Goal: Task Accomplishment & Management: Manage account settings

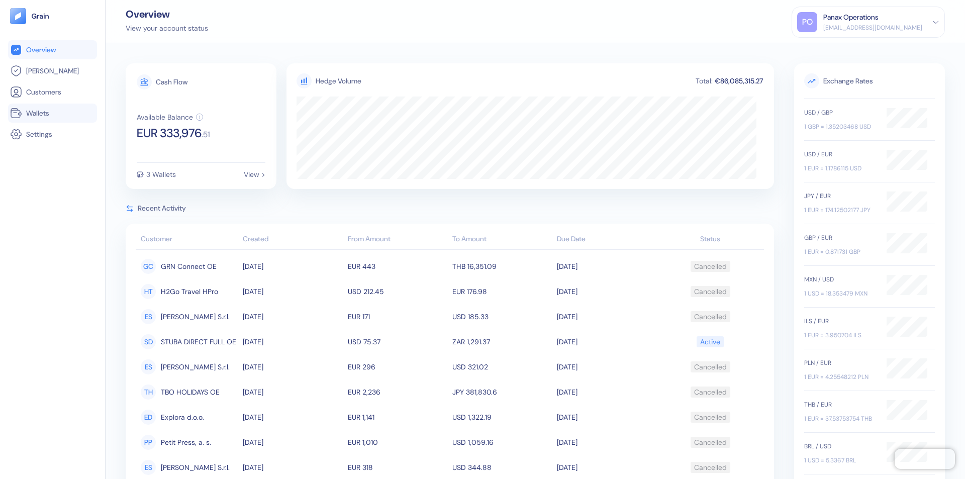
click at [52, 113] on link "Wallets" at bounding box center [52, 113] width 85 height 12
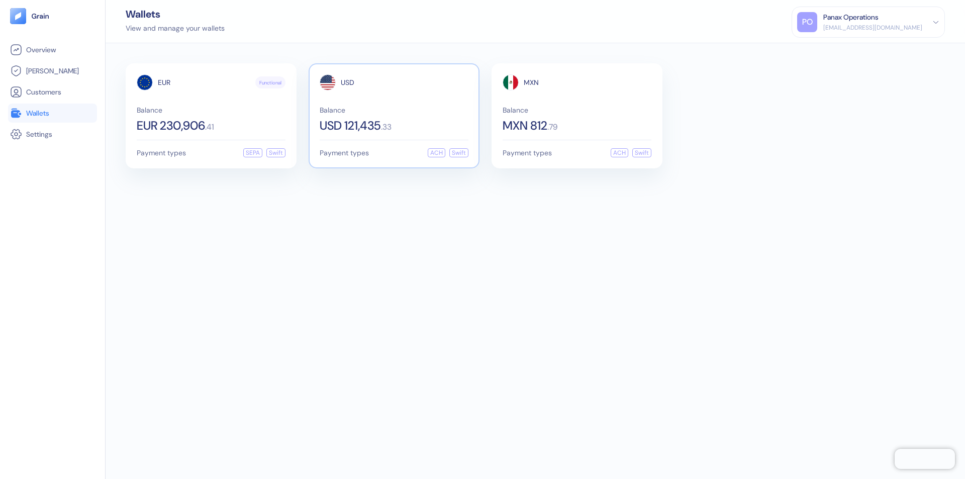
click at [347, 82] on span "USD" at bounding box center [348, 82] width 14 height 7
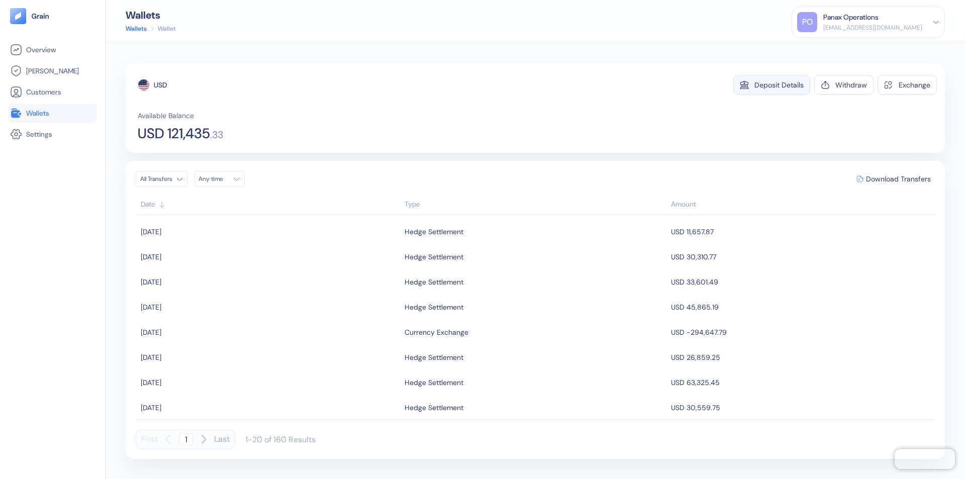
click at [779, 85] on div "Deposit Details" at bounding box center [778, 84] width 49 height 7
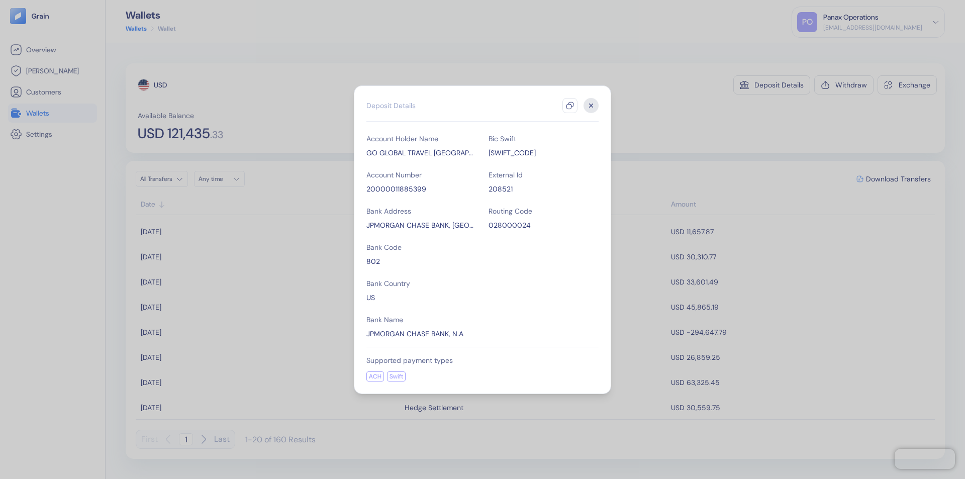
click at [570, 105] on icon "button" at bounding box center [570, 105] width 8 height 8
click at [591, 105] on icon "button" at bounding box center [591, 105] width 4 height 4
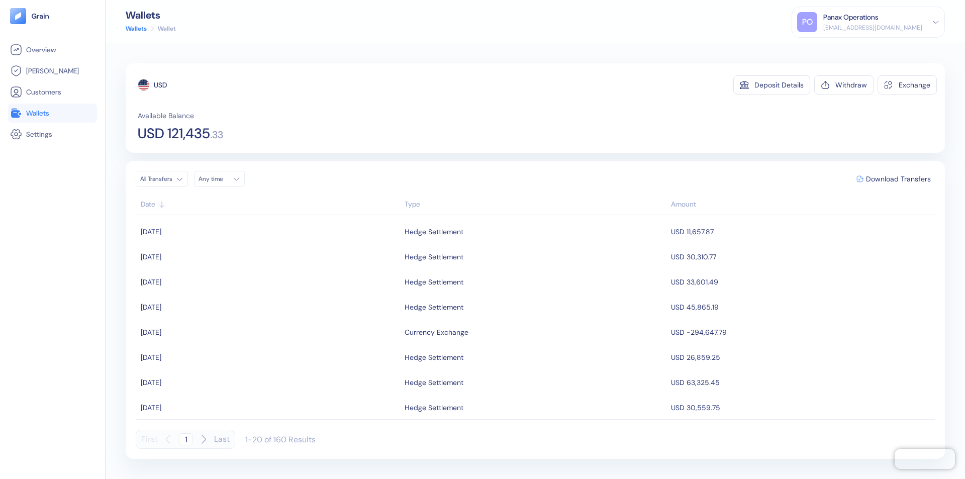
click at [222, 179] on div "Any time" at bounding box center [213, 179] width 30 height 8
click at [221, 273] on button "23" at bounding box center [221, 273] width 12 height 12
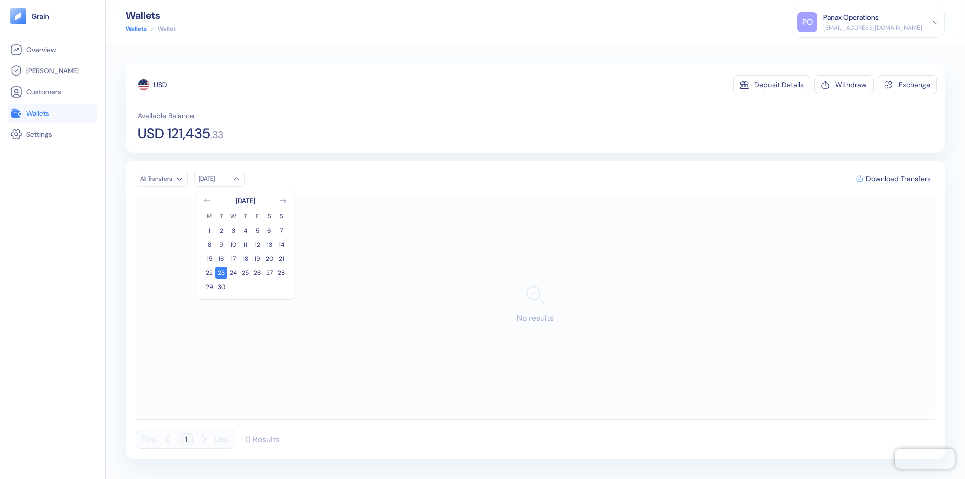
click at [207, 200] on icon "Go to previous month" at bounding box center [207, 200] width 6 height 4
click at [281, 273] on button "24" at bounding box center [281, 273] width 12 height 12
click at [160, 85] on div "USD" at bounding box center [160, 85] width 13 height 10
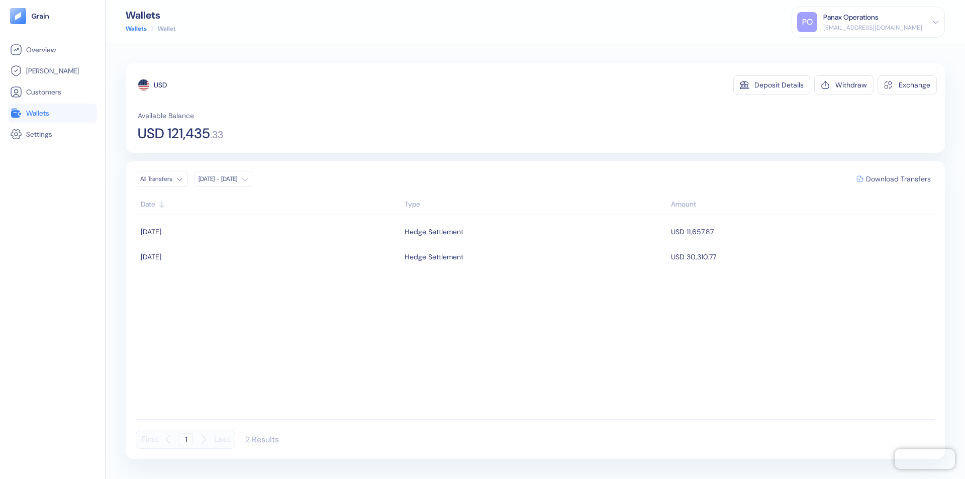
click at [898, 179] on span "Download Transfers" at bounding box center [898, 178] width 65 height 7
click at [52, 113] on link "Wallets" at bounding box center [52, 113] width 85 height 12
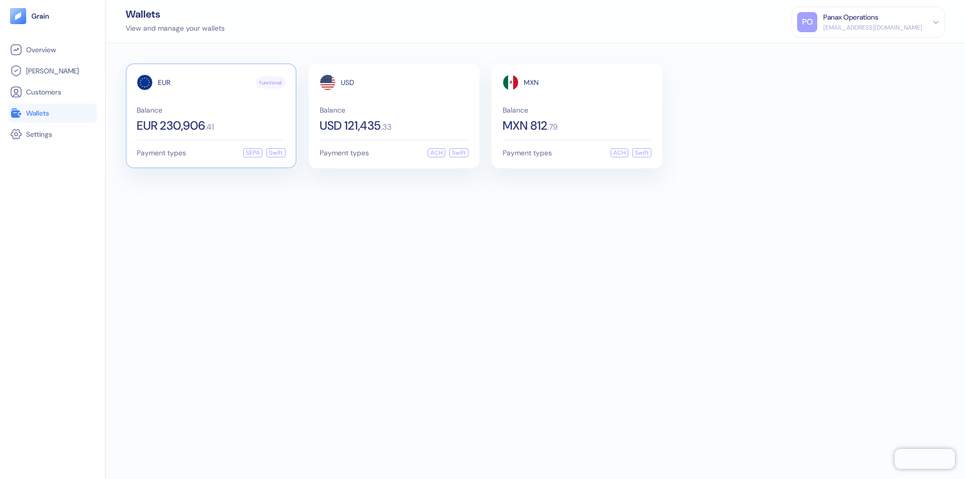
click at [164, 82] on span "EUR" at bounding box center [164, 82] width 13 height 7
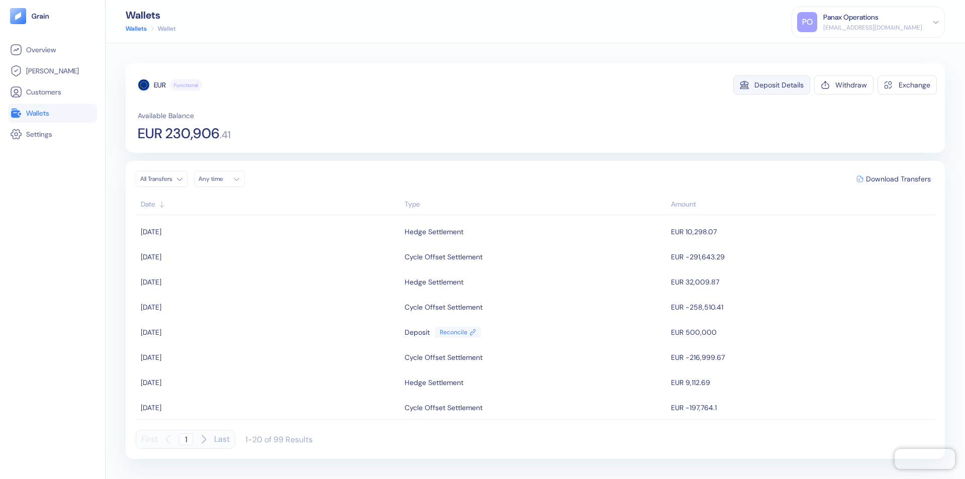
click at [779, 85] on div "Deposit Details" at bounding box center [778, 84] width 49 height 7
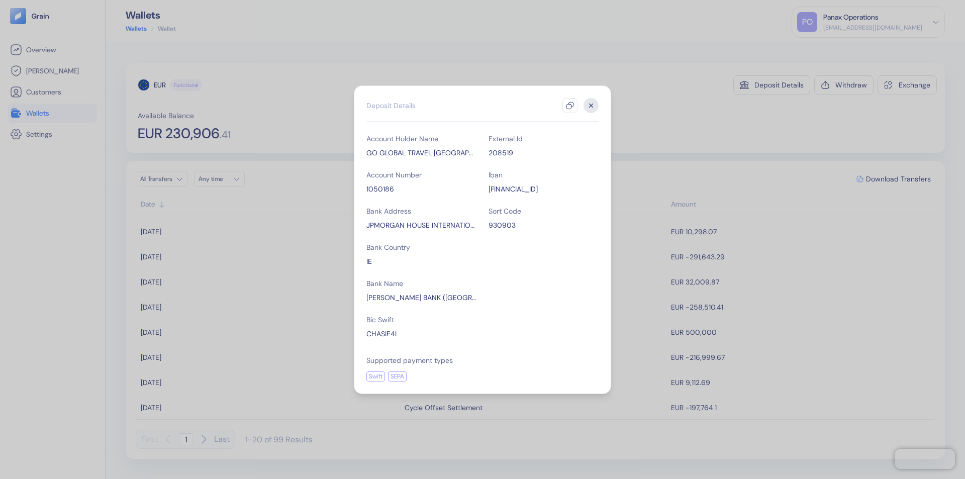
click at [570, 105] on icon "button" at bounding box center [570, 105] width 8 height 8
click at [591, 105] on icon "button" at bounding box center [591, 105] width 4 height 4
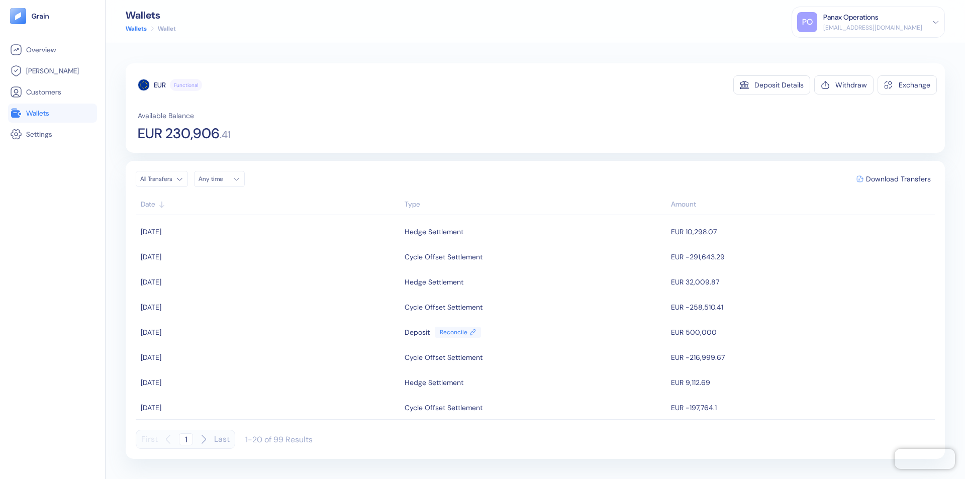
click at [222, 179] on div "Any time" at bounding box center [213, 179] width 30 height 8
click at [221, 273] on button "23" at bounding box center [221, 273] width 12 height 12
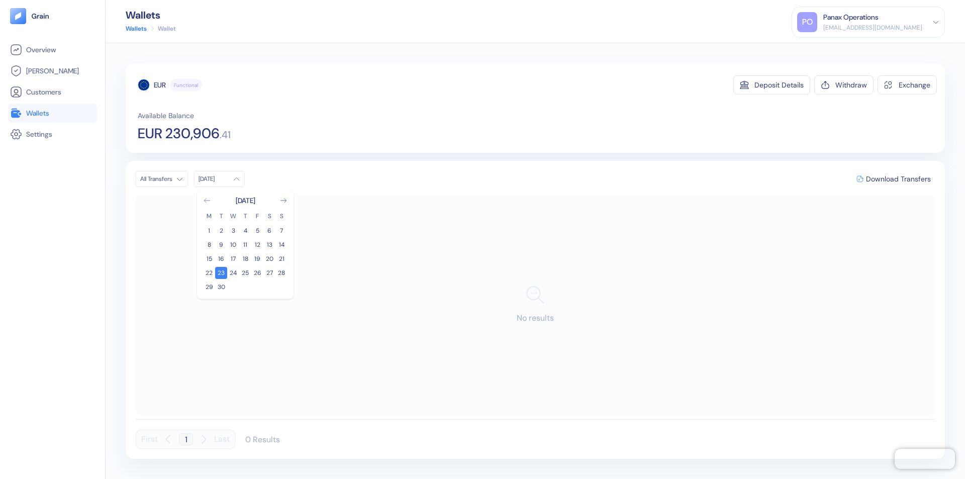
click at [207, 200] on icon "Go to previous month" at bounding box center [207, 200] width 6 height 4
click at [281, 273] on button "24" at bounding box center [281, 273] width 12 height 12
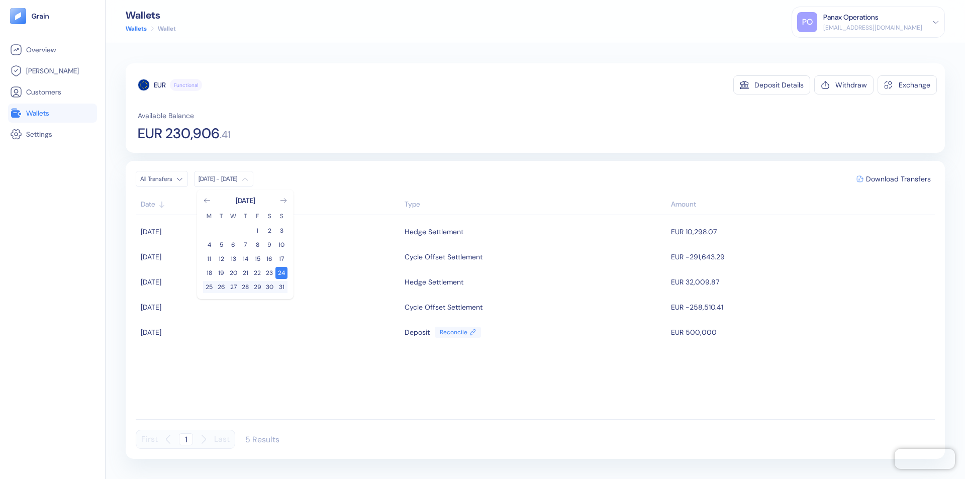
click at [160, 85] on div "EUR" at bounding box center [160, 85] width 12 height 10
click at [898, 179] on span "Download Transfers" at bounding box center [898, 178] width 65 height 7
click at [52, 113] on link "Wallets" at bounding box center [52, 113] width 85 height 12
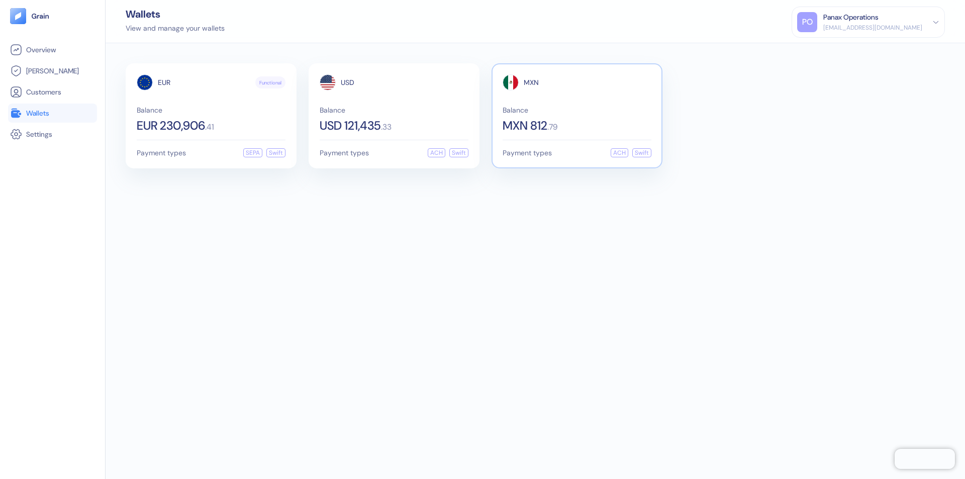
click at [531, 82] on span "MXN" at bounding box center [530, 82] width 15 height 7
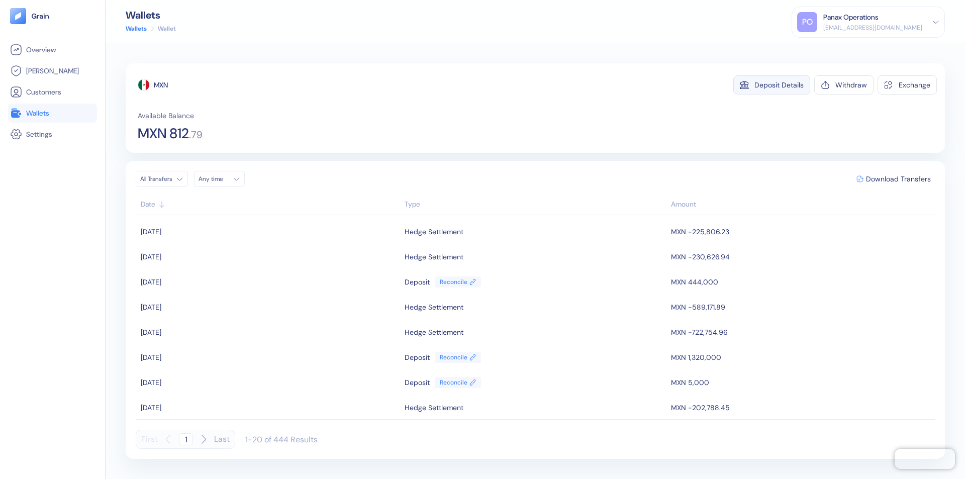
click at [779, 85] on div "Deposit Details" at bounding box center [778, 84] width 49 height 7
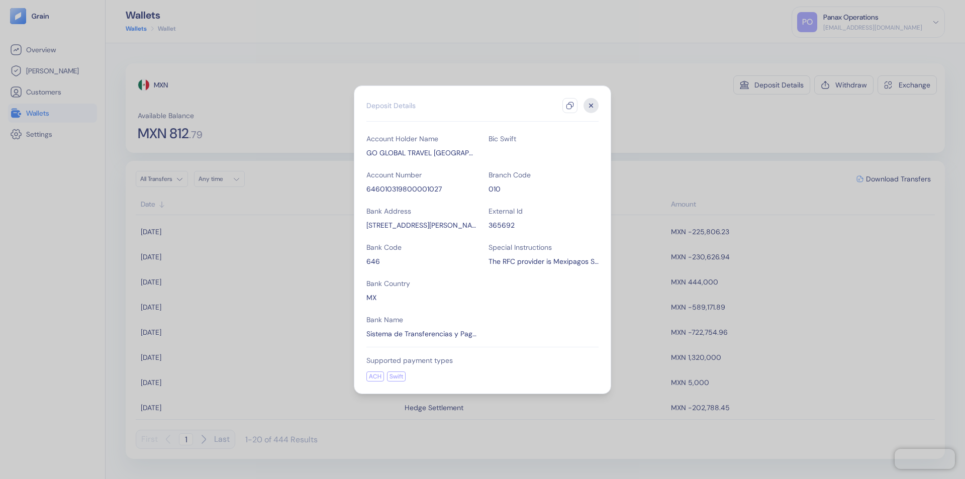
click at [570, 105] on icon "button" at bounding box center [570, 105] width 8 height 8
click at [591, 105] on icon "button" at bounding box center [591, 105] width 4 height 4
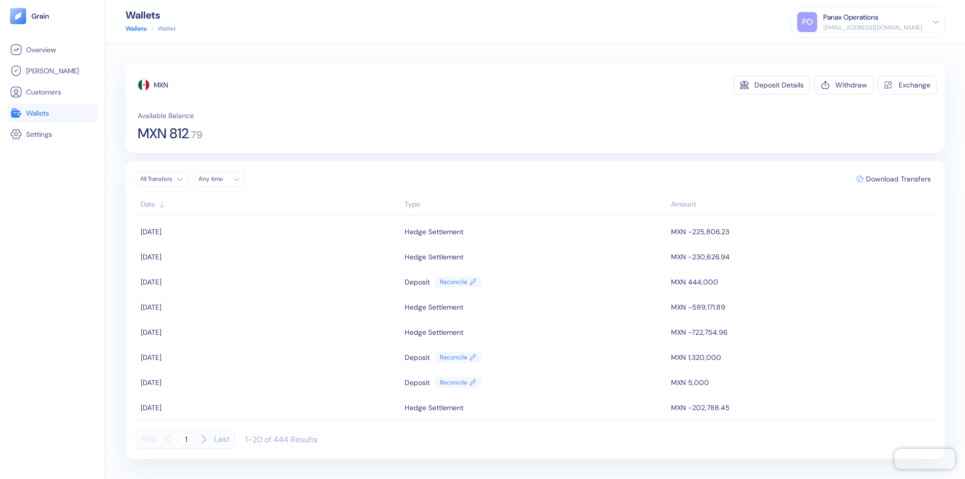
click at [222, 179] on div "Any time" at bounding box center [213, 179] width 30 height 8
click at [221, 273] on button "23" at bounding box center [221, 273] width 12 height 12
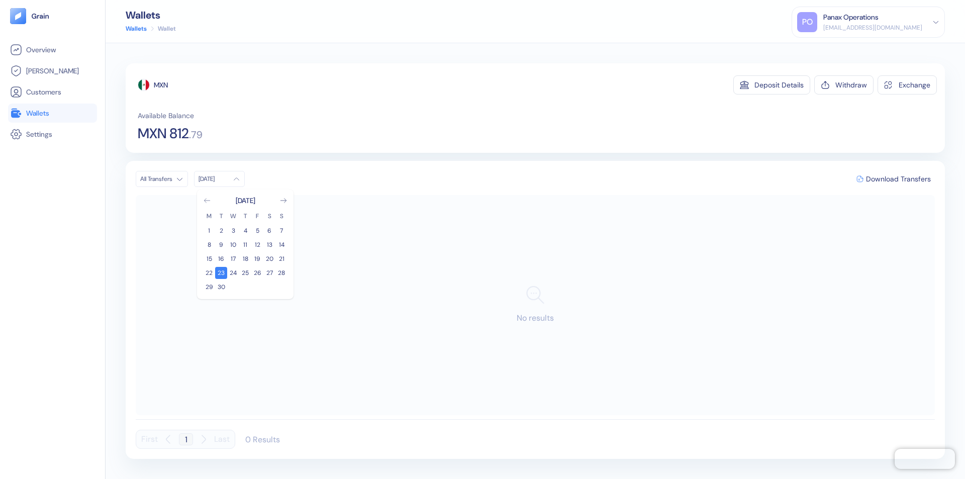
click at [207, 200] on icon "Go to previous month" at bounding box center [207, 200] width 6 height 4
click at [281, 273] on button "24" at bounding box center [281, 273] width 12 height 12
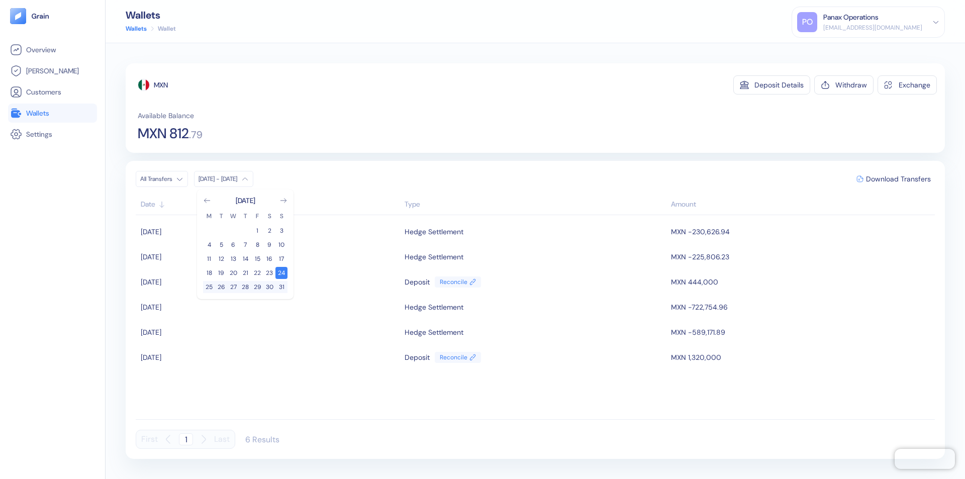
click at [161, 85] on div "MXN" at bounding box center [161, 85] width 14 height 10
click at [898, 179] on span "Download Transfers" at bounding box center [898, 178] width 65 height 7
click at [878, 22] on div "Panax Operations" at bounding box center [850, 17] width 55 height 11
click at [837, 50] on div "Sign Out" at bounding box center [824, 50] width 28 height 11
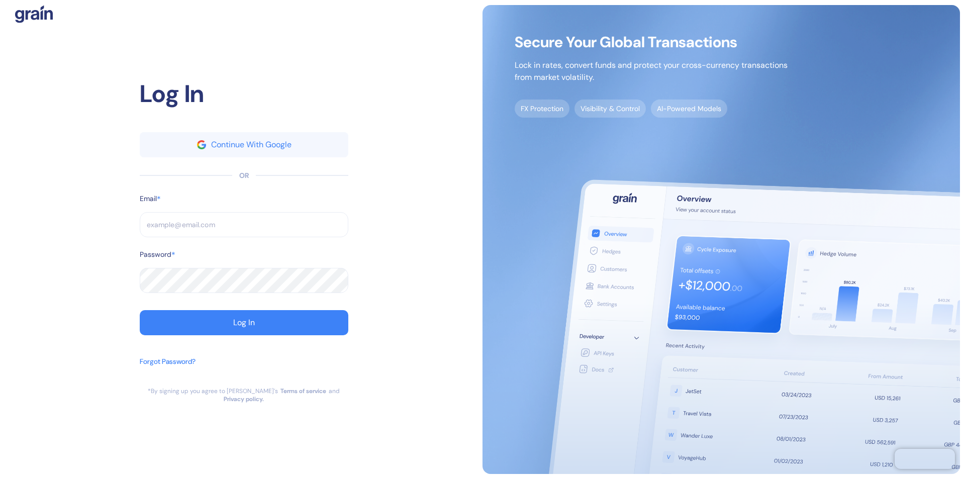
click at [244, 229] on input "text" at bounding box center [244, 224] width 208 height 25
type input "operatio"
type input "o"
type input "operation"
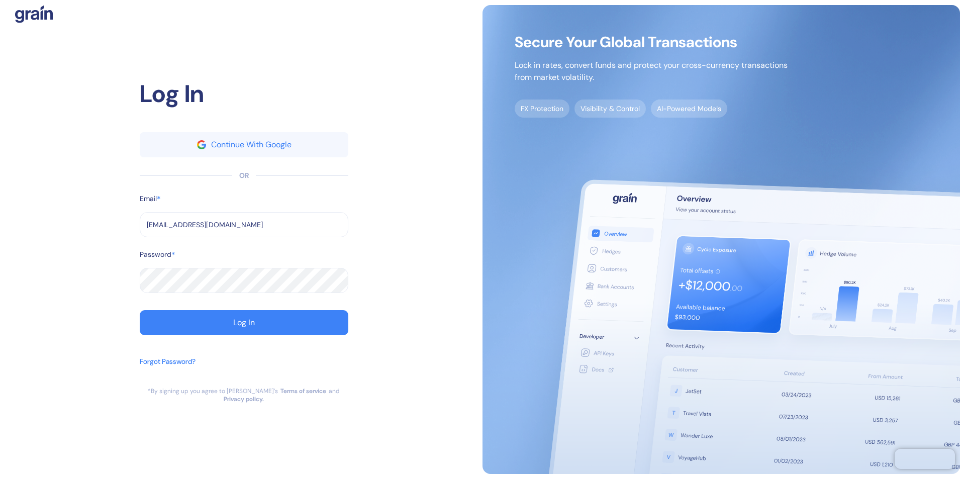
type input "[EMAIL_ADDRESS][DOMAIN_NAME]"
click at [244, 327] on div "Log In" at bounding box center [244, 322] width 22 height 8
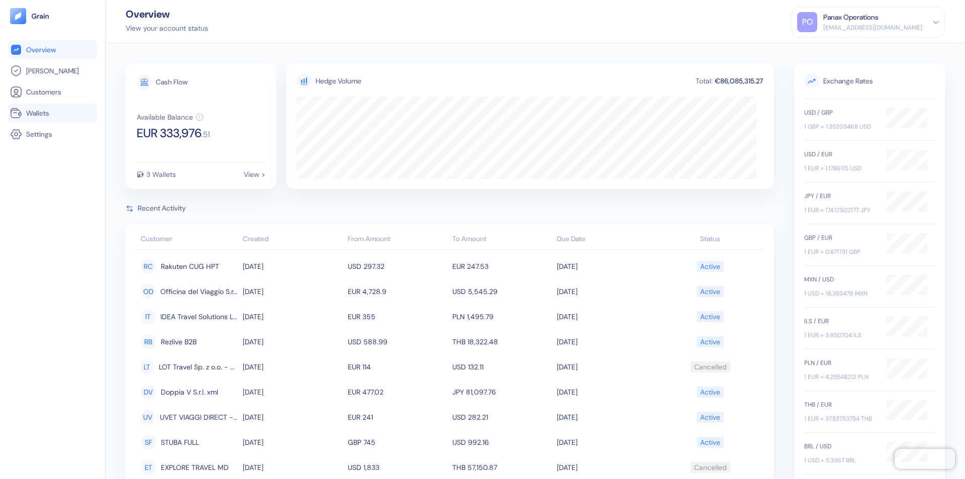
click at [52, 113] on link "Wallets" at bounding box center [52, 113] width 85 height 12
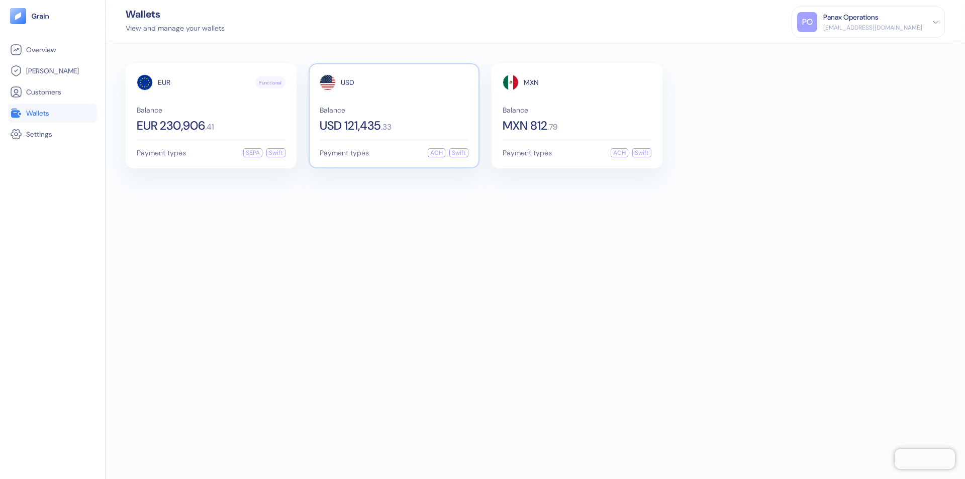
click at [347, 82] on span "USD" at bounding box center [348, 82] width 14 height 7
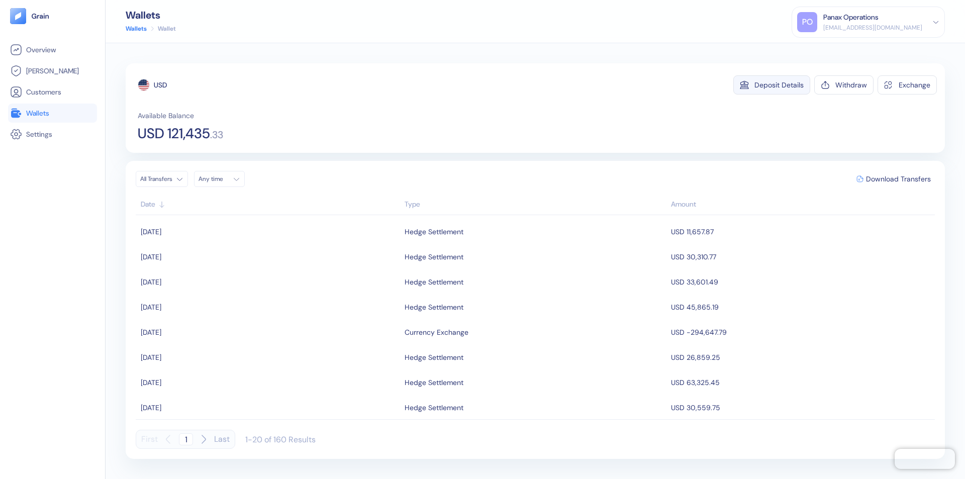
click at [779, 85] on div "Deposit Details" at bounding box center [778, 84] width 49 height 7
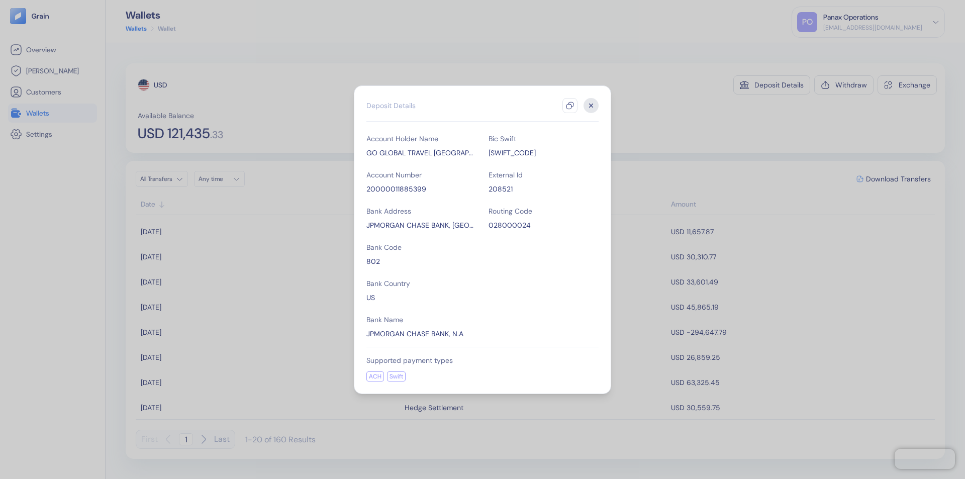
click at [570, 105] on icon "button" at bounding box center [570, 105] width 8 height 8
click at [591, 105] on icon "button" at bounding box center [591, 105] width 4 height 4
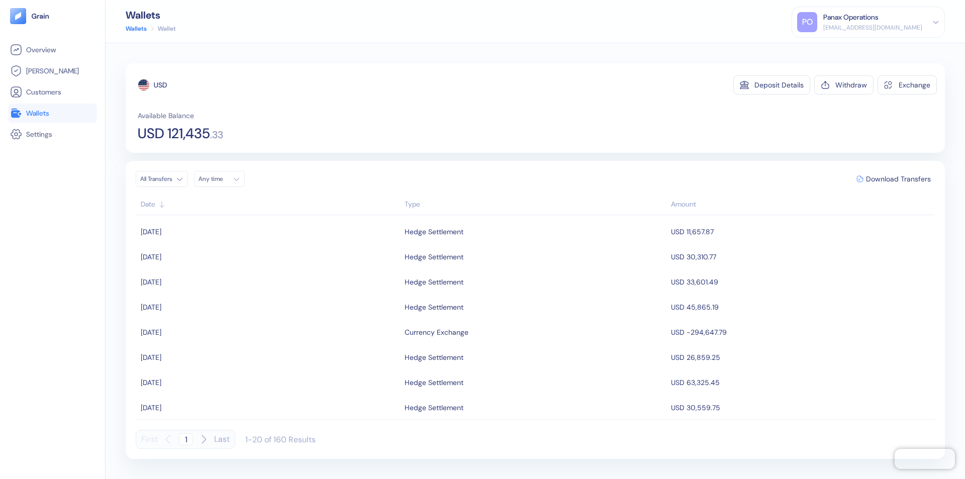
click at [222, 179] on div "Any time" at bounding box center [213, 179] width 30 height 8
click at [221, 273] on button "23" at bounding box center [221, 273] width 12 height 12
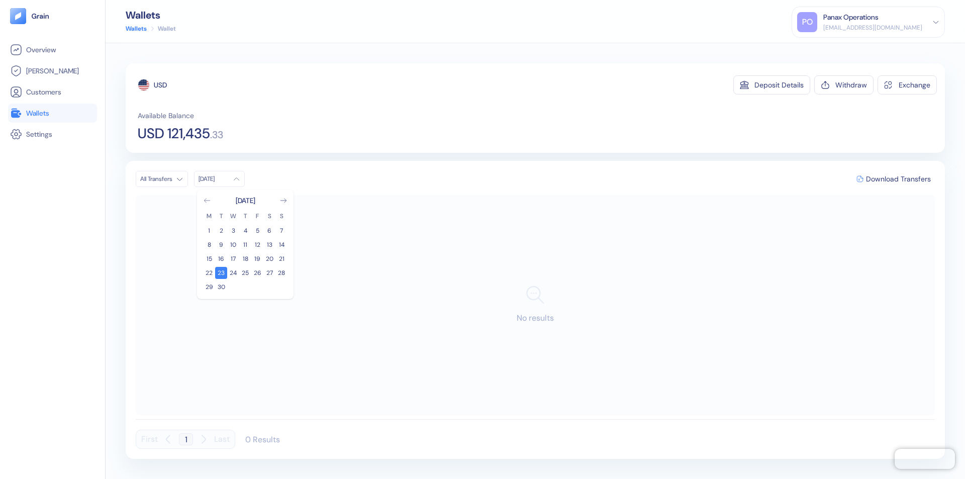
click at [207, 200] on icon "Go to previous month" at bounding box center [207, 200] width 6 height 4
click at [281, 273] on button "24" at bounding box center [281, 273] width 12 height 12
click at [160, 85] on div "USD" at bounding box center [160, 85] width 13 height 10
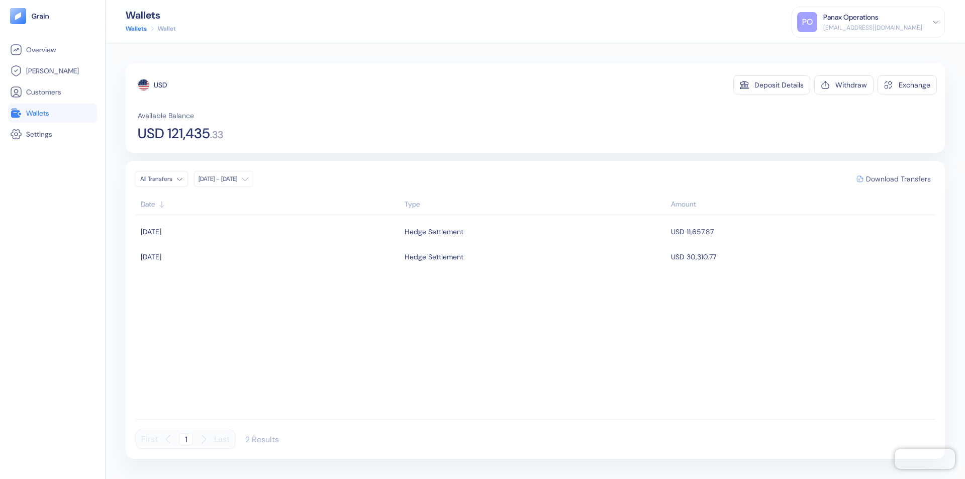
click at [898, 179] on span "Download Transfers" at bounding box center [898, 178] width 65 height 7
click at [878, 22] on div "Panax Operations" at bounding box center [850, 17] width 55 height 11
click at [837, 50] on div "Sign Out" at bounding box center [824, 50] width 28 height 11
